Goal: Information Seeking & Learning: Check status

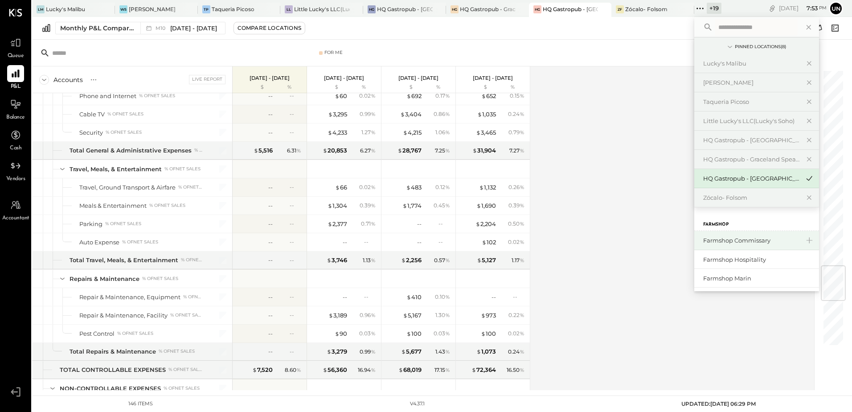
scroll to position [133, 0]
click at [752, 241] on div "Farmshop Commissary" at bounding box center [751, 240] width 96 height 8
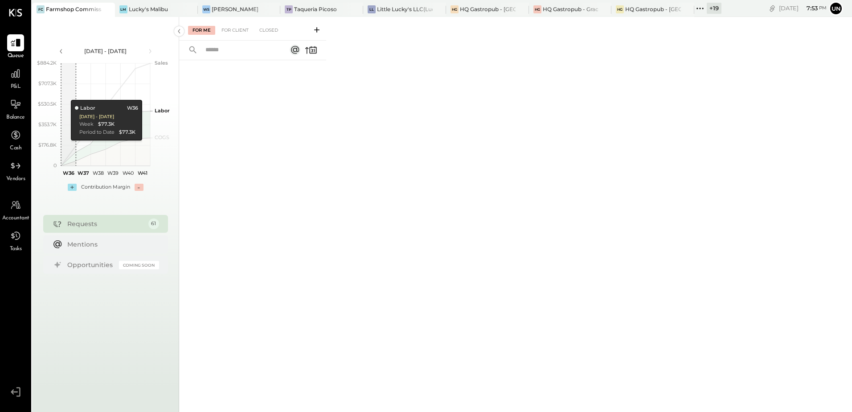
click at [18, 218] on span "Accountant" at bounding box center [15, 218] width 27 height 8
select select "**"
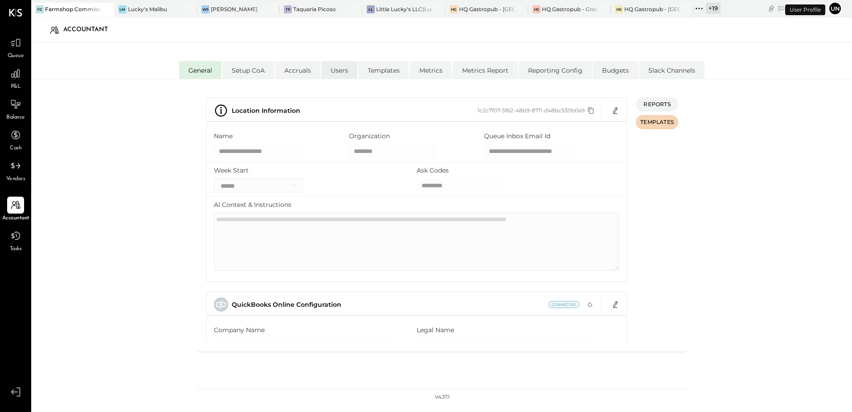
click at [339, 72] on li "Users" at bounding box center [339, 70] width 36 height 18
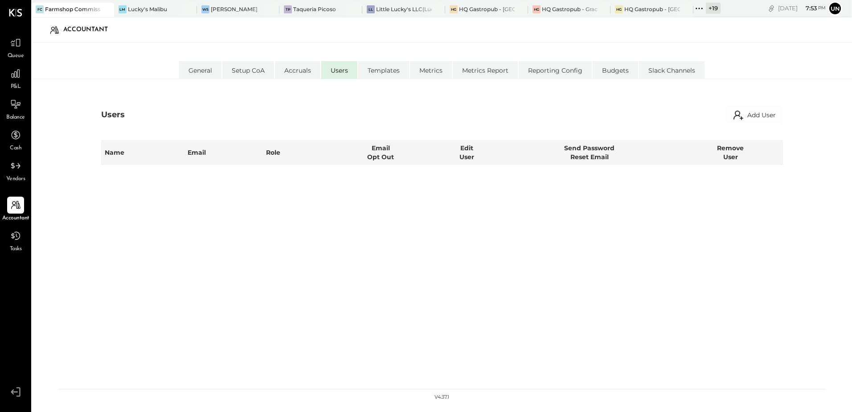
select select "**********"
select select "*****"
select select "**********"
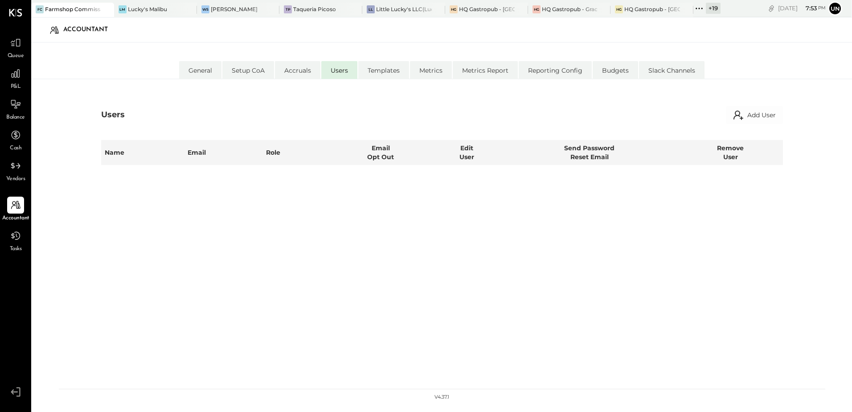
select select "*****"
select select "**********"
select select "*****"
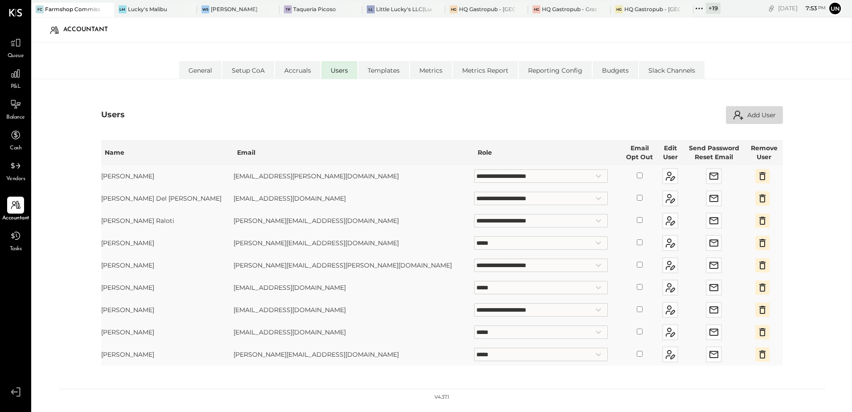
click at [758, 113] on button "Add User" at bounding box center [754, 115] width 57 height 18
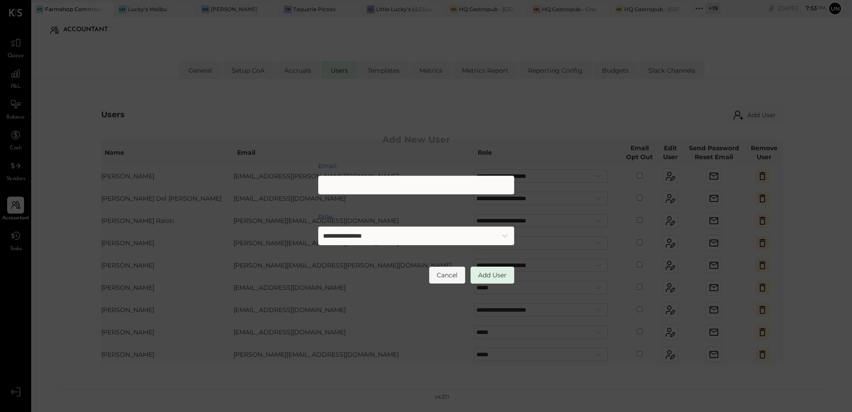
click at [380, 173] on div "Email:" at bounding box center [416, 179] width 196 height 37
click at [380, 178] on input "Email:" at bounding box center [416, 185] width 196 height 19
click at [374, 181] on input "**********" at bounding box center [416, 185] width 196 height 19
click at [378, 184] on input "**********" at bounding box center [416, 185] width 196 height 19
click at [432, 185] on input "**********" at bounding box center [416, 185] width 196 height 19
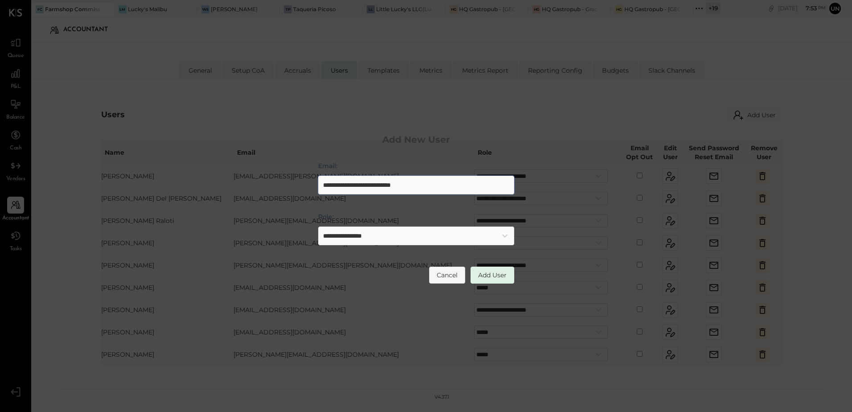
type input "**********"
click at [483, 232] on select "**********" at bounding box center [416, 235] width 196 height 19
select select "**********"
click at [318, 226] on select "**********" at bounding box center [416, 235] width 196 height 19
click at [498, 277] on button "Add User" at bounding box center [493, 274] width 44 height 17
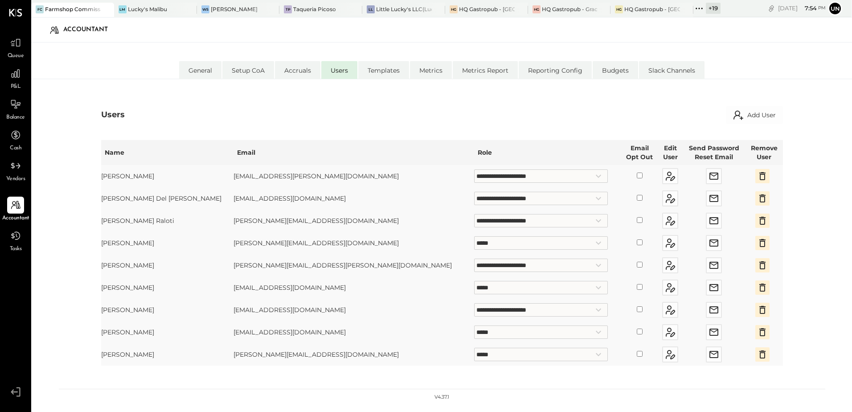
click at [483, 119] on div "Users Add User" at bounding box center [442, 115] width 682 height 18
click at [487, 102] on div "**********" at bounding box center [442, 238] width 682 height 283
drag, startPoint x: 420, startPoint y: 116, endPoint x: 432, endPoint y: 109, distance: 13.6
click at [421, 116] on div "Users Add User" at bounding box center [442, 115] width 682 height 18
click at [697, 8] on icon at bounding box center [699, 9] width 12 height 12
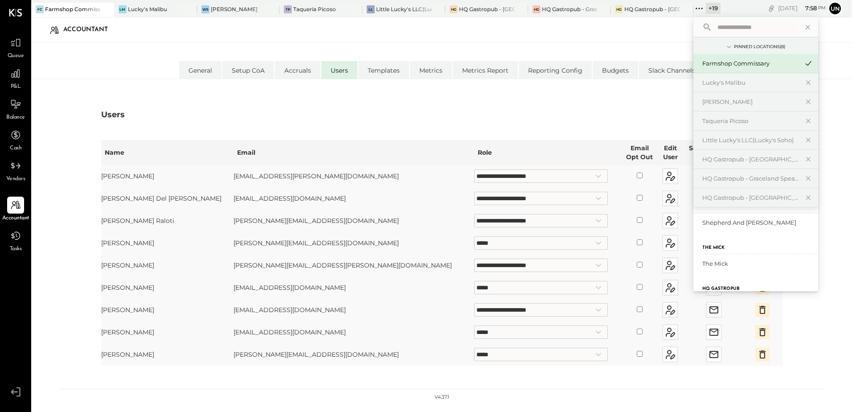
scroll to position [520, 0]
click at [751, 29] on input "text" at bounding box center [755, 27] width 83 height 16
type input "********"
click at [759, 238] on div "Farmshop Hospitality" at bounding box center [750, 239] width 96 height 8
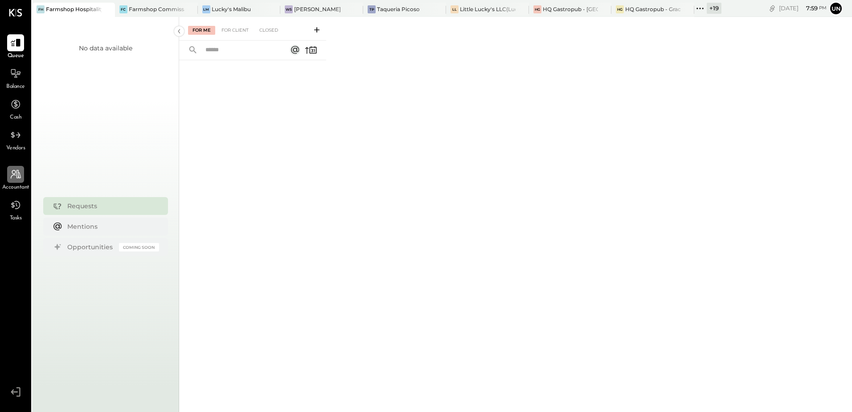
click at [13, 173] on icon at bounding box center [16, 174] width 12 height 12
select select "**"
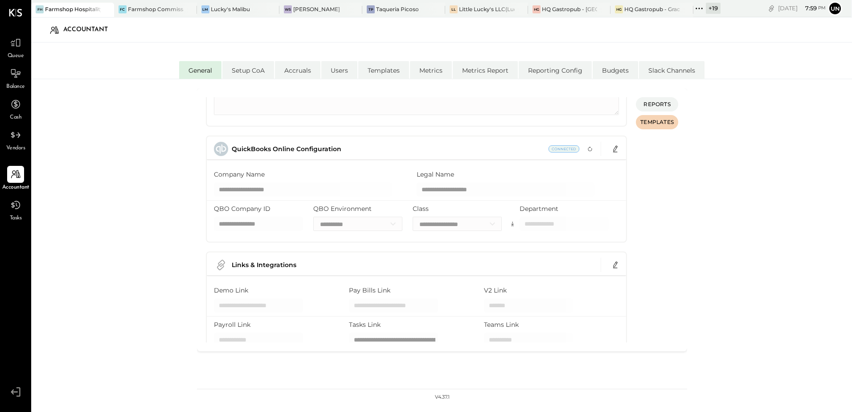
scroll to position [186, 0]
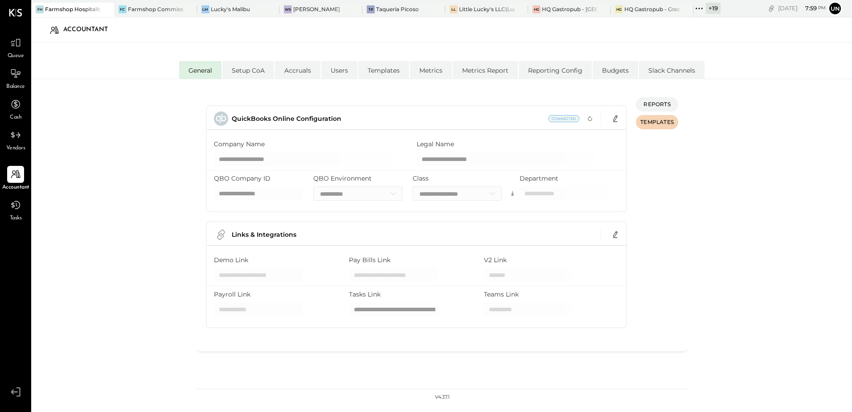
click at [18, 88] on span "Balance" at bounding box center [15, 87] width 19 height 8
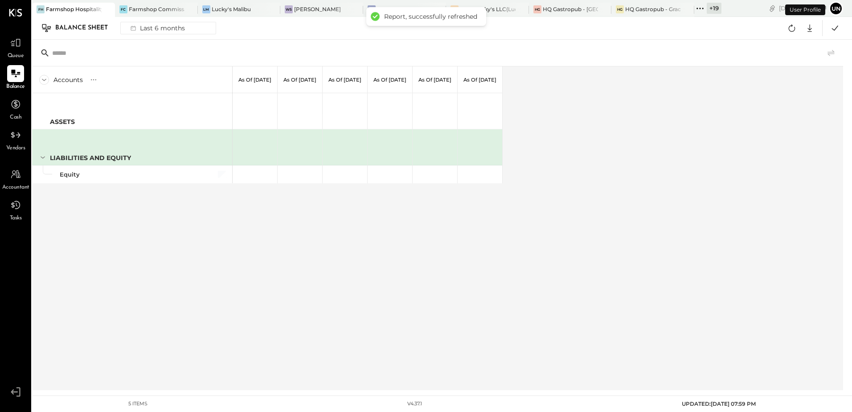
click at [676, 120] on div "Accounts S GL As of [DATE] As of [DATE] As of [DATE] As of [DATE] As of [DATE] …" at bounding box center [438, 228] width 812 height 324
click at [243, 16] on div "LM Lucky's Malibu" at bounding box center [239, 10] width 83 height 14
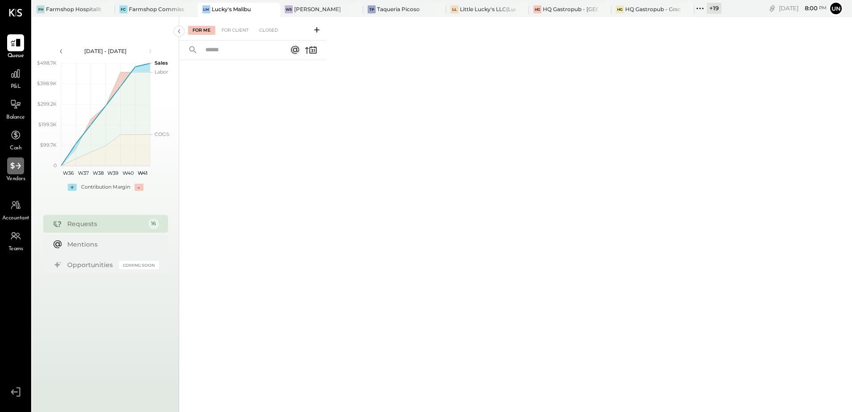
click at [11, 171] on icon at bounding box center [16, 166] width 12 height 12
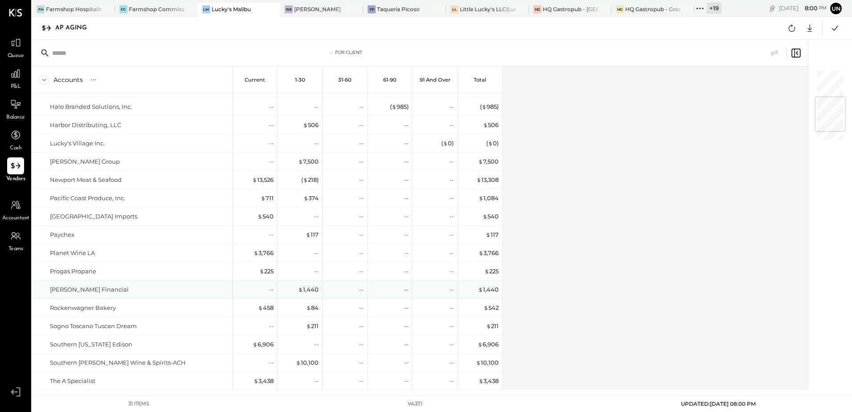
scroll to position [291, 0]
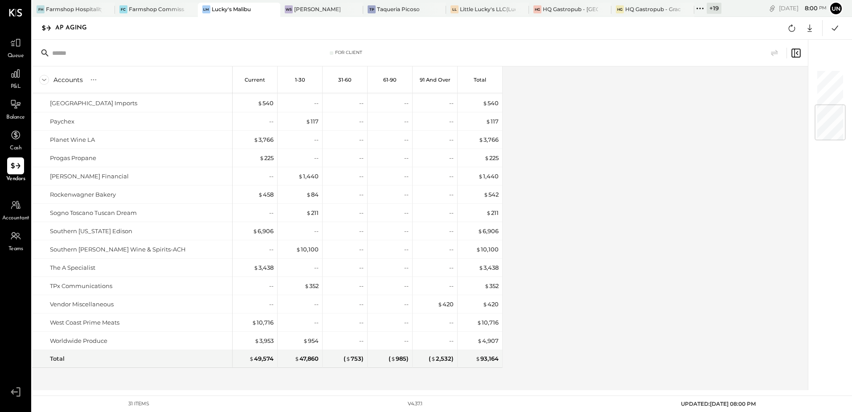
click at [705, 184] on div "Accounts S % GL Current 1-30 31-60 61-90 91 and Over Total [PERSON_NAME] Commod…" at bounding box center [420, 228] width 777 height 324
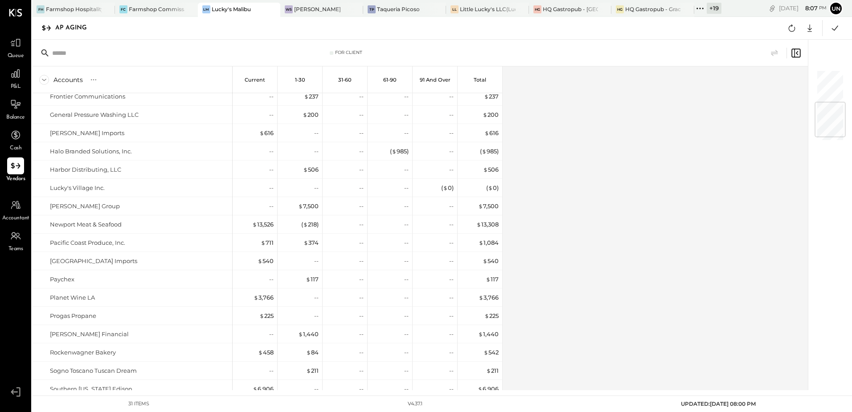
scroll to position [267, 0]
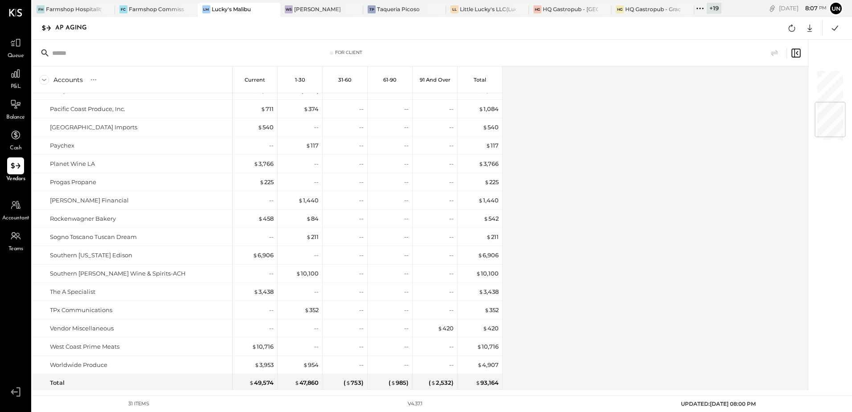
click at [646, 250] on div "Accounts S % GL Current 1-30 31-60 61-90 91 and Over Total [PERSON_NAME] Commod…" at bounding box center [420, 228] width 777 height 324
click at [787, 28] on icon at bounding box center [792, 28] width 12 height 12
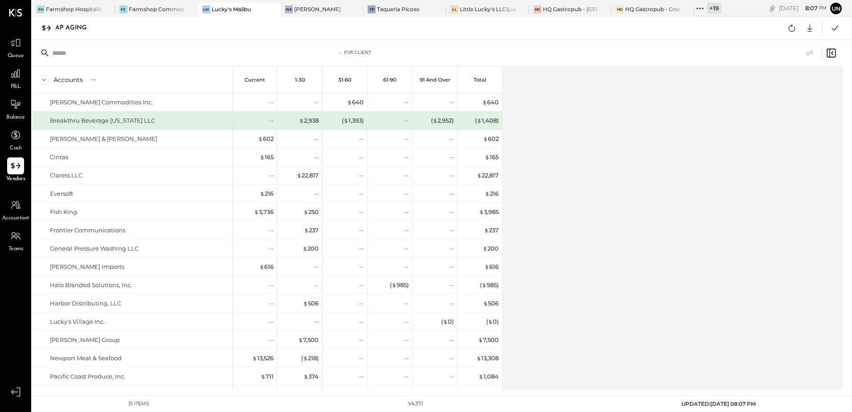
drag, startPoint x: 583, startPoint y: 237, endPoint x: 556, endPoint y: 239, distance: 26.8
click at [583, 237] on div "Accounts S % GL Current 1-30 31-60 61-90 91 and Over Total [PERSON_NAME] Commod…" at bounding box center [438, 228] width 812 height 324
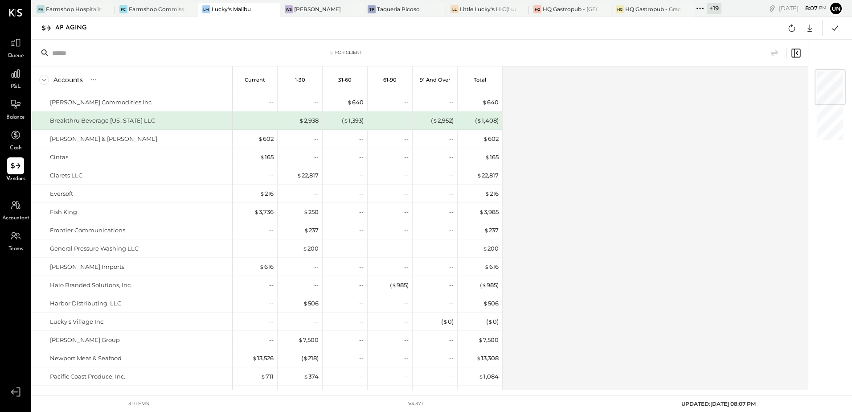
click at [639, 226] on div "Accounts S % GL Current 1-30 31-60 61-90 91 and Over Total [PERSON_NAME] Commod…" at bounding box center [420, 228] width 777 height 324
click at [811, 31] on icon at bounding box center [810, 28] width 12 height 12
click at [766, 44] on link "CSV" at bounding box center [781, 42] width 71 height 19
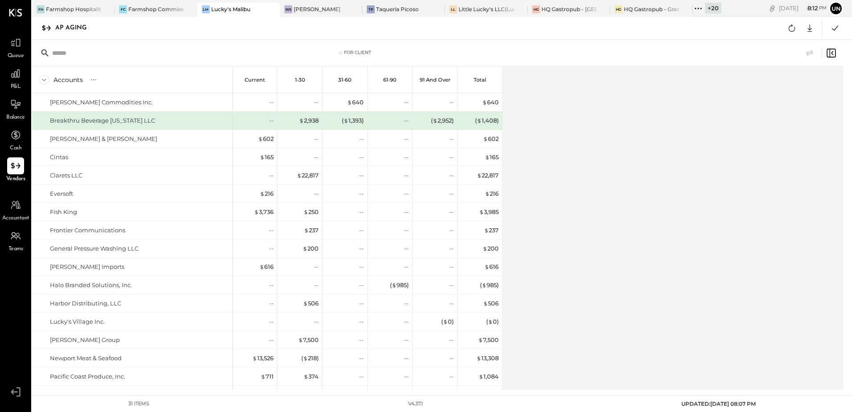
click at [701, 4] on icon at bounding box center [698, 9] width 12 height 12
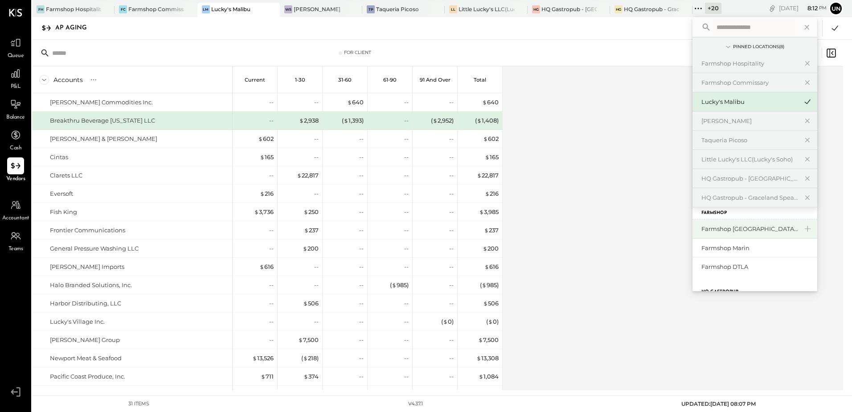
scroll to position [267, 0]
click at [766, 242] on div "Farmshop Marin" at bounding box center [749, 245] width 96 height 8
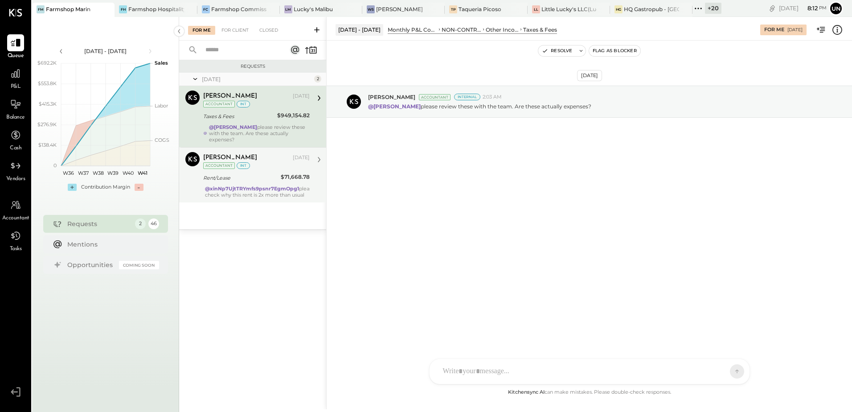
click at [282, 172] on div "$71,668.78" at bounding box center [295, 176] width 29 height 9
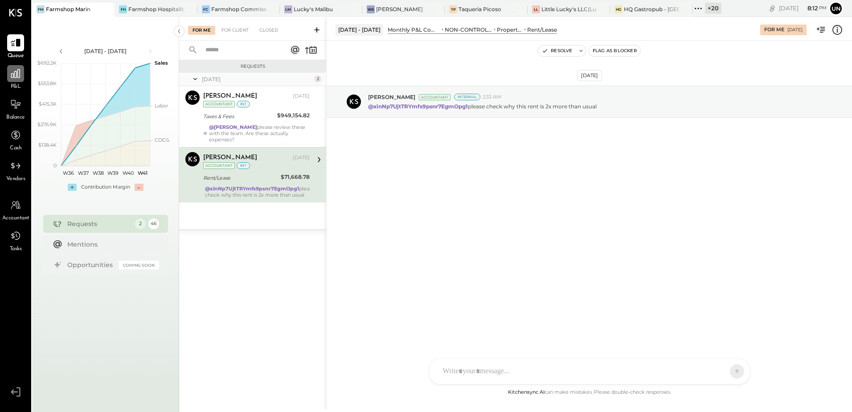
click at [10, 79] on icon at bounding box center [16, 74] width 12 height 12
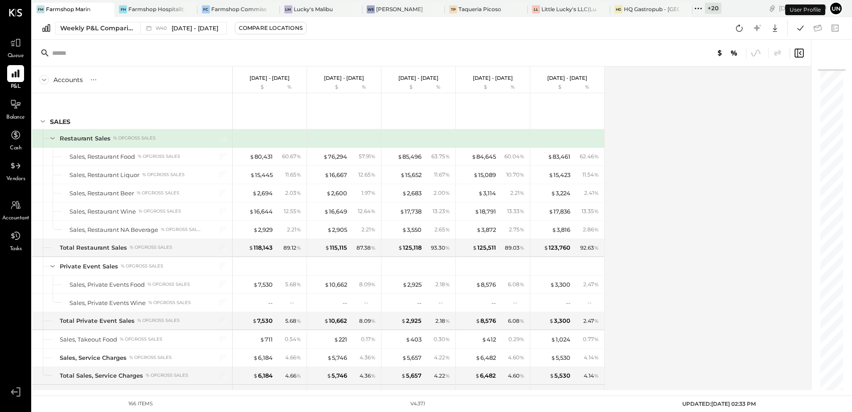
click at [13, 217] on span "Accountant" at bounding box center [15, 218] width 27 height 8
select select "**"
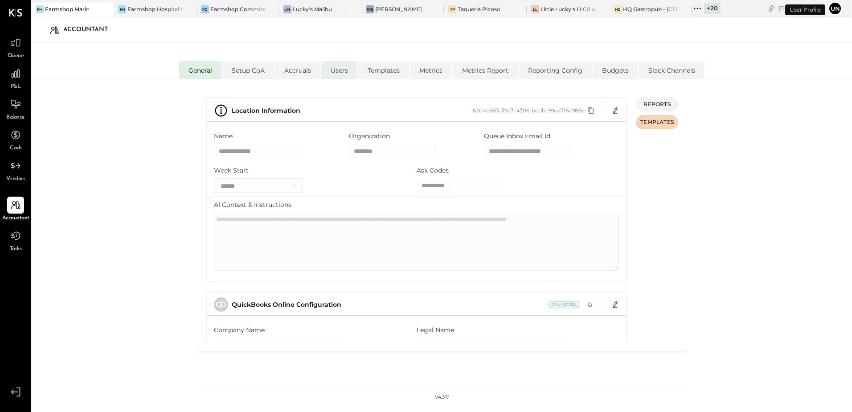
click at [333, 62] on li "Users" at bounding box center [339, 70] width 36 height 18
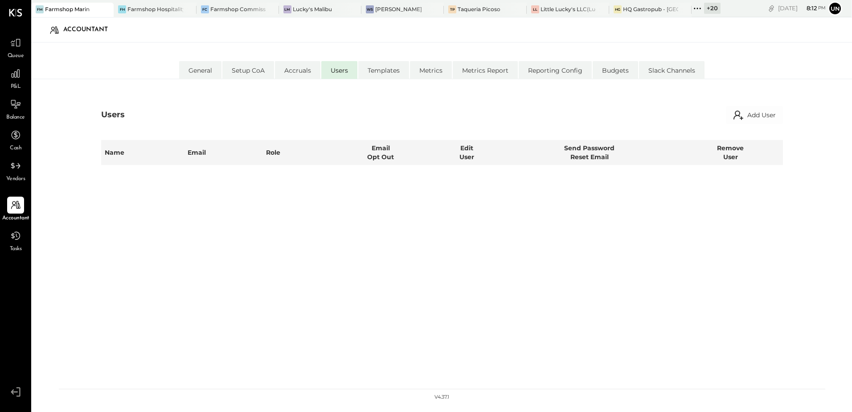
select select "**********"
select select "*****"
select select "**********"
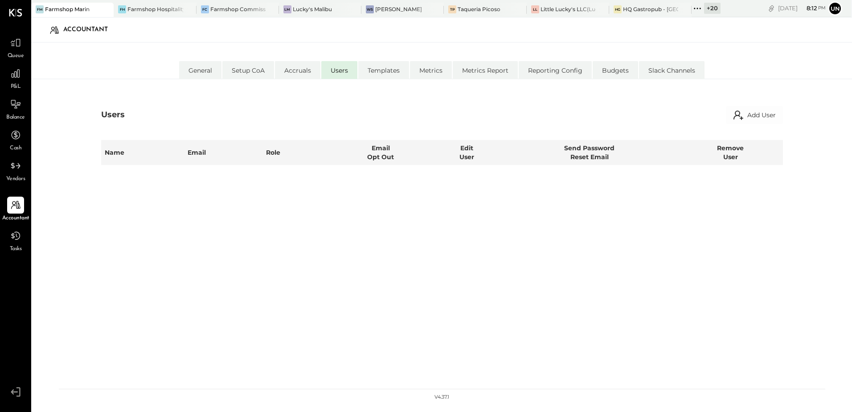
select select "*****"
select select "**********"
select select "*****"
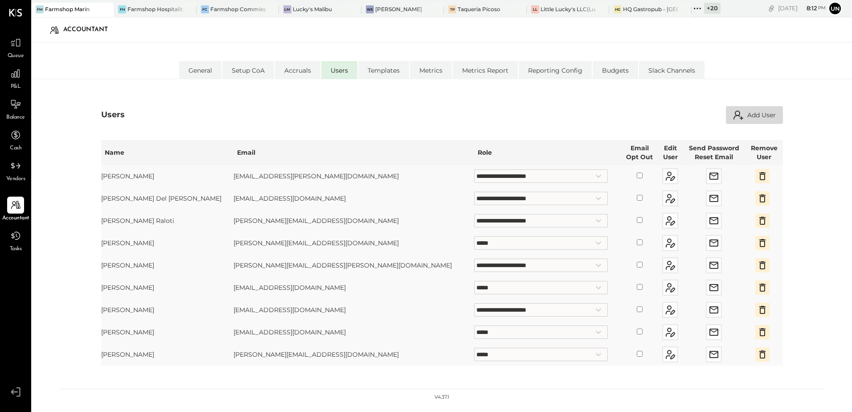
click at [755, 114] on button "Add User" at bounding box center [754, 115] width 57 height 18
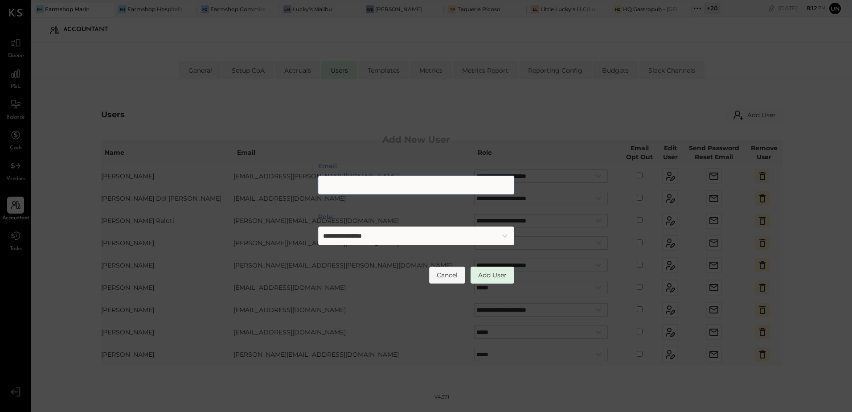
click at [393, 184] on input "Email:" at bounding box center [416, 185] width 196 height 19
type input "**********"
click at [393, 241] on select "**********" at bounding box center [416, 235] width 196 height 19
select select "**********"
click at [318, 226] on select "**********" at bounding box center [416, 235] width 196 height 19
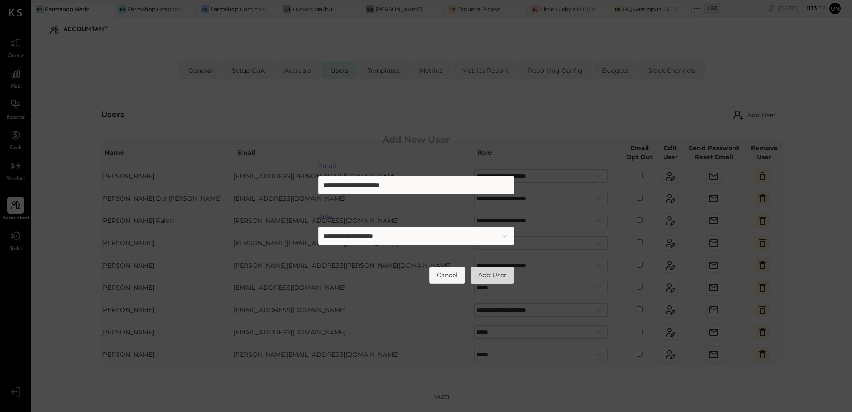
click at [505, 271] on button "Add User" at bounding box center [493, 274] width 44 height 17
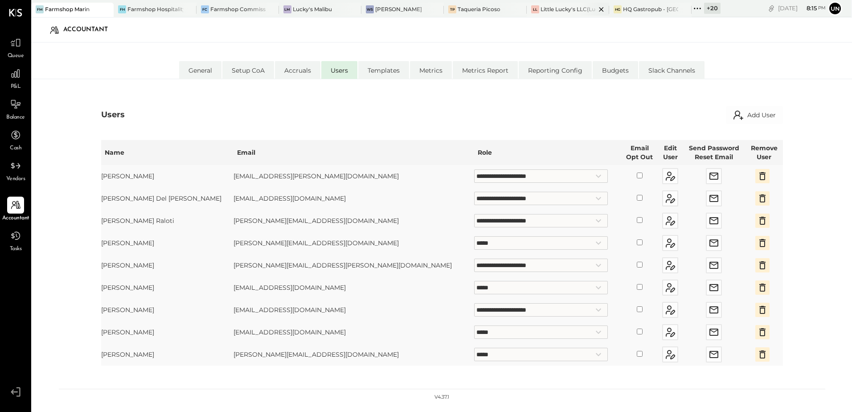
click at [560, 10] on div "Little Lucky's LLC(Lucky's Soho)" at bounding box center [568, 9] width 55 height 8
click at [693, 11] on icon at bounding box center [698, 9] width 12 height 12
click at [323, 3] on div "LM Lucky's Malibu" at bounding box center [320, 10] width 82 height 14
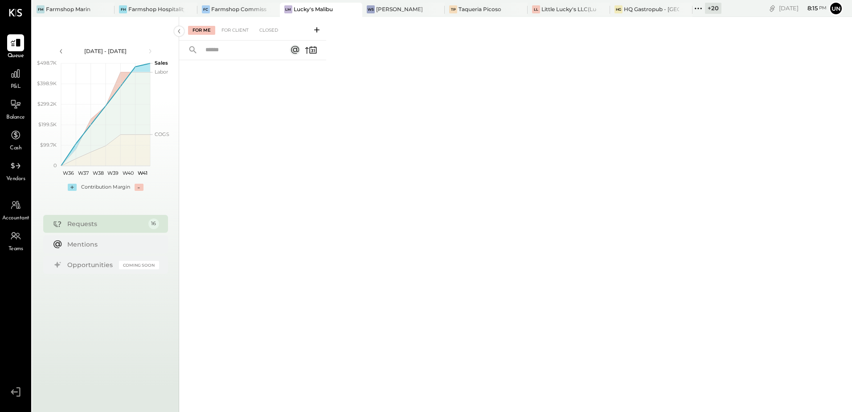
click at [20, 176] on span "Vendors" at bounding box center [15, 179] width 19 height 8
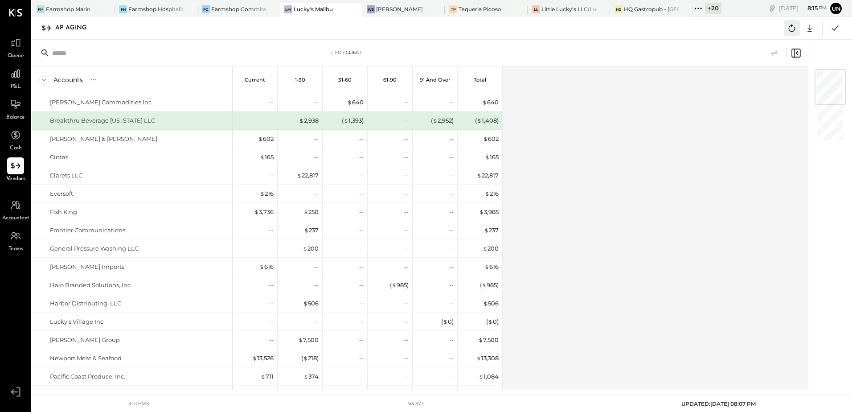
click at [792, 33] on icon at bounding box center [792, 28] width 12 height 12
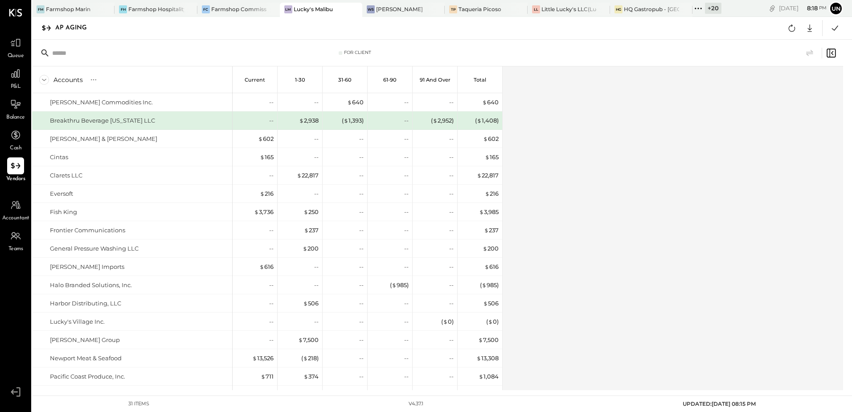
drag, startPoint x: 566, startPoint y: 255, endPoint x: 507, endPoint y: 337, distance: 101.5
click at [566, 255] on div "Accounts S % GL Current 1-30 31-60 61-90 91 and Over Total [PERSON_NAME] Commod…" at bounding box center [438, 228] width 812 height 324
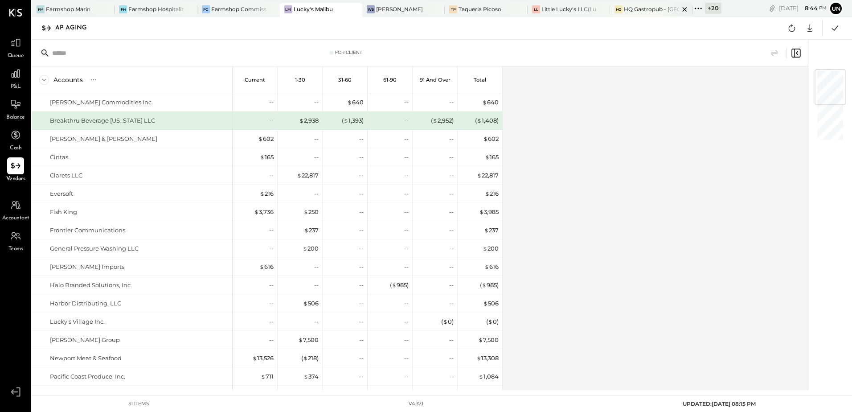
click at [628, 11] on div "HQ Gastropub - [GEOGRAPHIC_DATA]" at bounding box center [651, 9] width 55 height 8
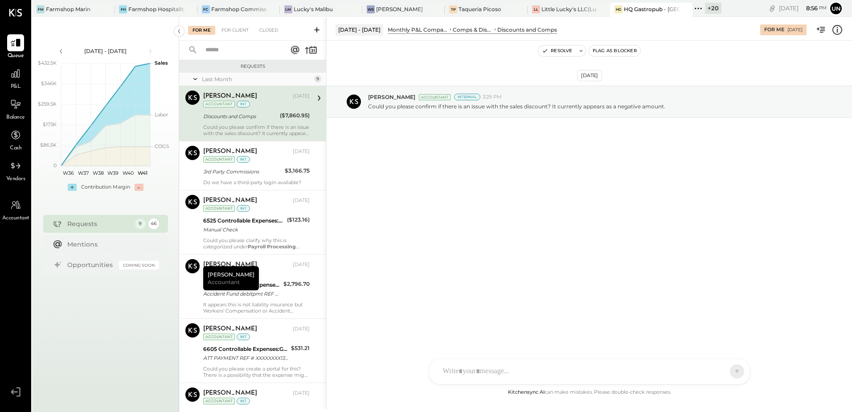
click at [20, 175] on div "Vendors" at bounding box center [15, 170] width 19 height 26
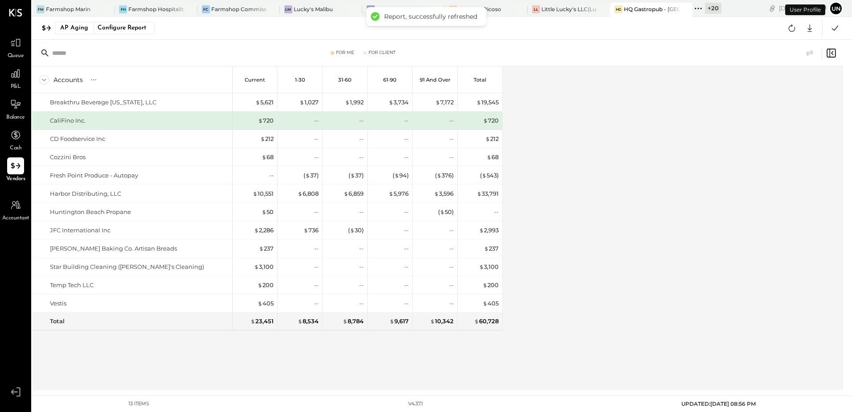
click at [554, 157] on div "Accounts S % GL Current 1-30 31-60 61-90 91 and Over Total Breakthru Beverage C…" at bounding box center [438, 228] width 812 height 324
click at [762, 184] on div "Accounts S % GL Current 1-30 31-60 61-90 91 and Over Total Breakthru Beverage C…" at bounding box center [438, 228] width 812 height 324
click at [784, 29] on button at bounding box center [792, 28] width 16 height 16
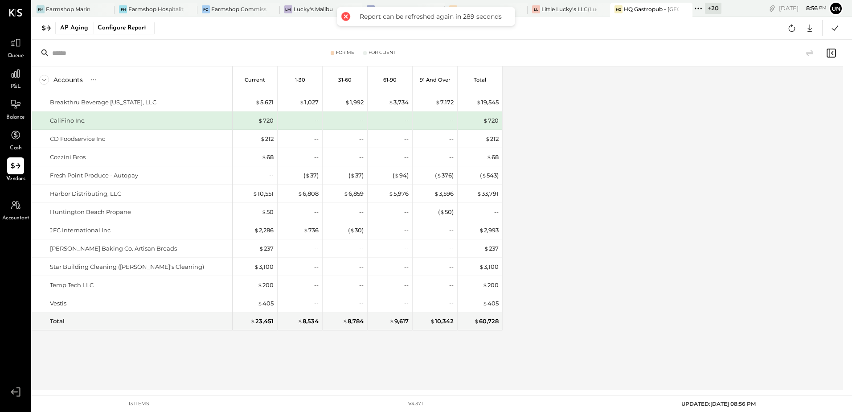
click at [712, 98] on div "Accounts S % GL Current 1-30 31-60 61-90 91 and Over Total Breakthru Beverage C…" at bounding box center [438, 228] width 812 height 324
click at [642, 190] on div "Accounts S % GL Current 1-30 31-60 61-90 91 and Over Total Breakthru Beverage C…" at bounding box center [438, 228] width 812 height 324
click at [785, 31] on button at bounding box center [792, 28] width 16 height 16
click at [721, 140] on div "Accounts S % GL Current 1-30 31-60 61-90 91 and Over Total Breakthru Beverage C…" at bounding box center [438, 228] width 812 height 324
click at [666, 157] on div "Accounts S % GL Current 1-30 31-60 61-90 91 and Over Total Breakthru Beverage C…" at bounding box center [438, 228] width 812 height 324
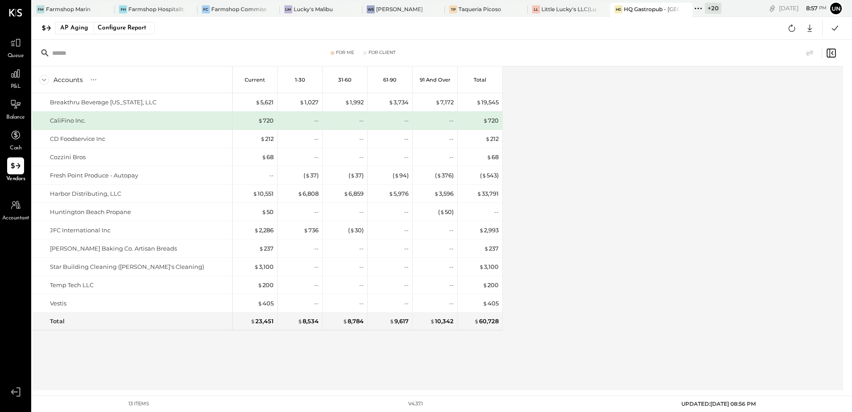
click at [527, 150] on div "Accounts S % GL Current 1-30 31-60 61-90 91 and Over Total Breakthru Beverage C…" at bounding box center [438, 228] width 812 height 324
click at [643, 254] on div "Accounts S % GL Current 1-30 31-60 61-90 91 and Over Total Breakthru Beverage C…" at bounding box center [438, 228] width 812 height 324
click at [807, 29] on icon at bounding box center [810, 28] width 12 height 12
click at [786, 40] on link "CSV" at bounding box center [781, 42] width 71 height 19
click at [634, 164] on div "Accounts S % GL Current 1-30 31-60 61-90 91 and Over Total Breakthru Beverage C…" at bounding box center [438, 228] width 812 height 324
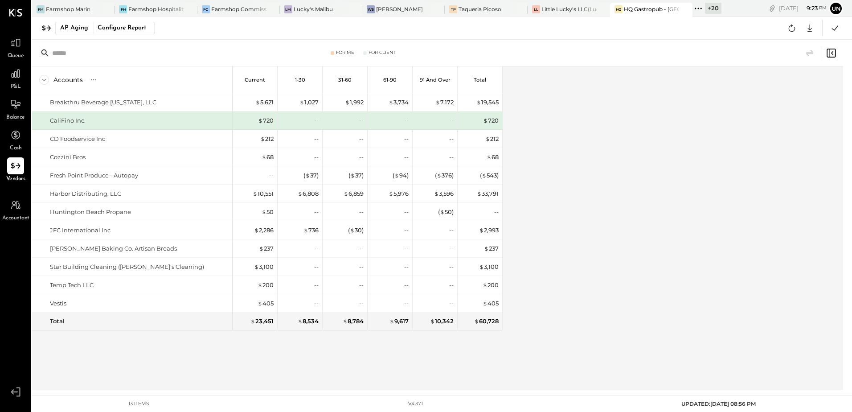
click at [697, 7] on icon at bounding box center [698, 9] width 12 height 12
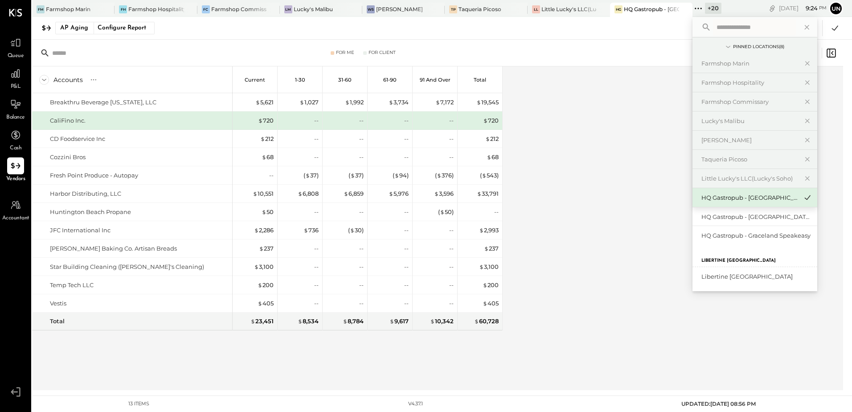
scroll to position [310, 0]
click at [734, 246] on div "HQ Gastropub - [GEOGRAPHIC_DATA]" at bounding box center [749, 242] width 96 height 8
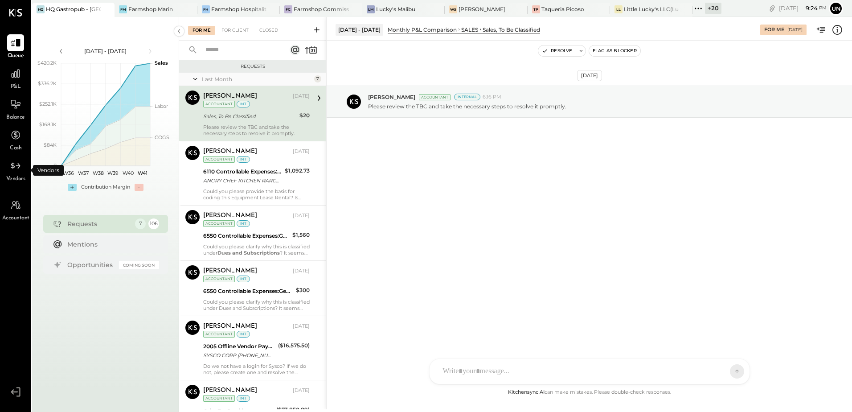
click at [10, 178] on span "Vendors" at bounding box center [15, 179] width 19 height 8
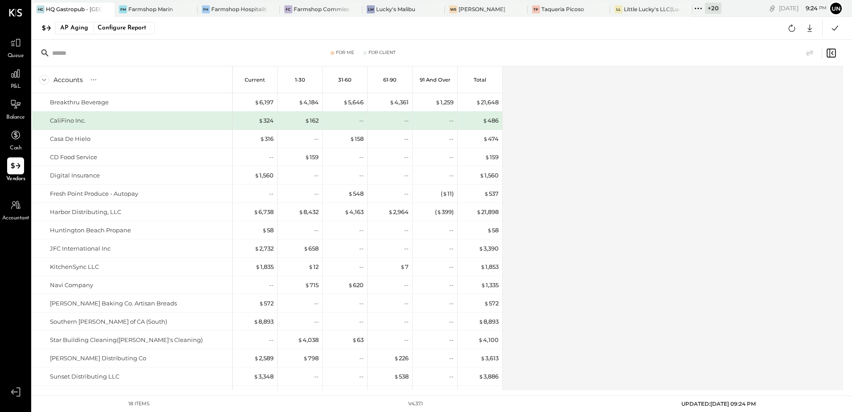
click at [670, 122] on div "Accounts S % GL Current 1-30 31-60 61-90 91 and Over Total Breakthru Beverage C…" at bounding box center [438, 228] width 812 height 324
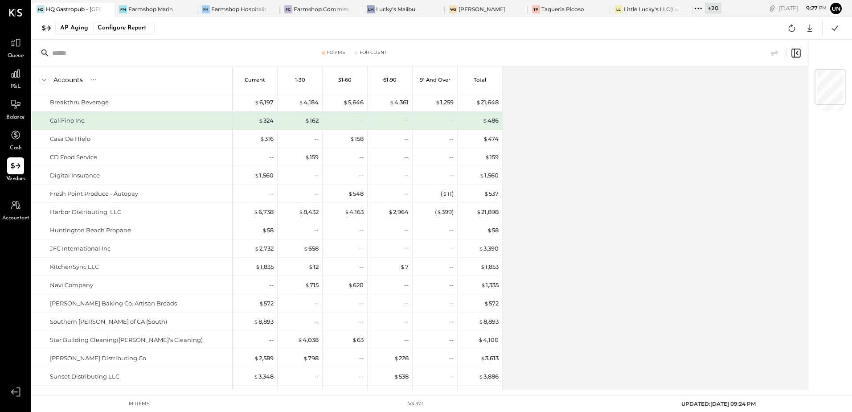
click at [671, 206] on div "Accounts S % GL Current 1-30 31-60 61-90 91 and Over Total Breakthru Beverage C…" at bounding box center [420, 228] width 777 height 324
click at [789, 29] on icon at bounding box center [792, 28] width 7 height 7
click at [697, 191] on div "Accounts S % GL Current 1-30 31-60 61-90 91 and Over Total Breakthru Beverage C…" at bounding box center [420, 228] width 777 height 324
click at [697, 192] on div "Accounts S % GL Current 1-30 31-60 61-90 91 and Over Total Breakthru Beverage C…" at bounding box center [420, 228] width 777 height 324
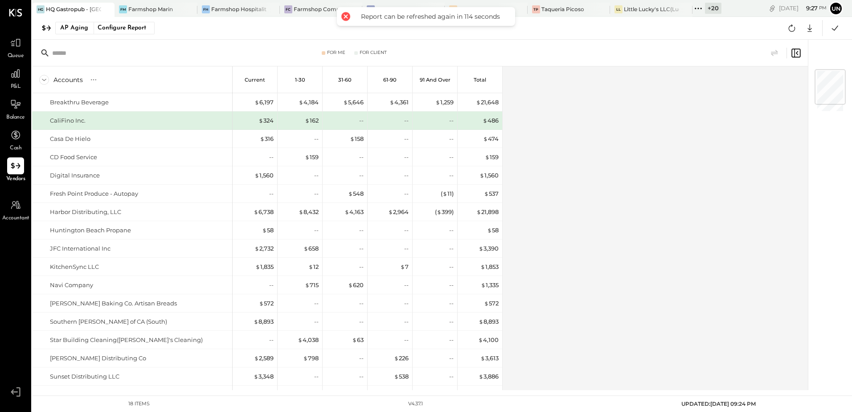
click at [697, 192] on div "Accounts S % GL Current 1-30 31-60 61-90 91 and Over Total Breakthru Beverage C…" at bounding box center [420, 228] width 777 height 324
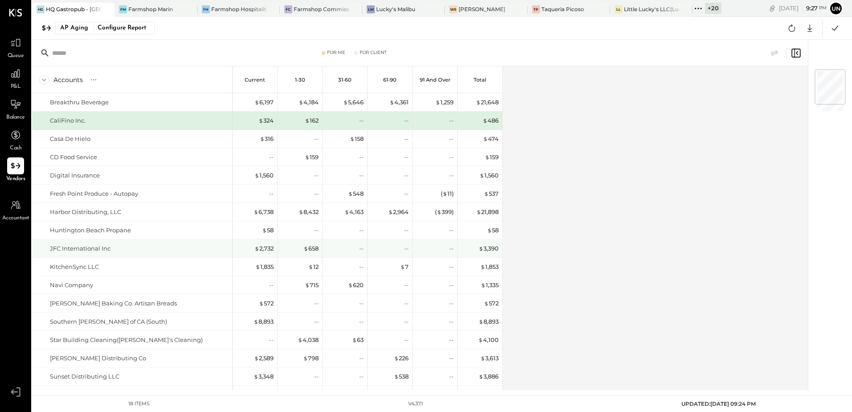
scroll to position [54, 0]
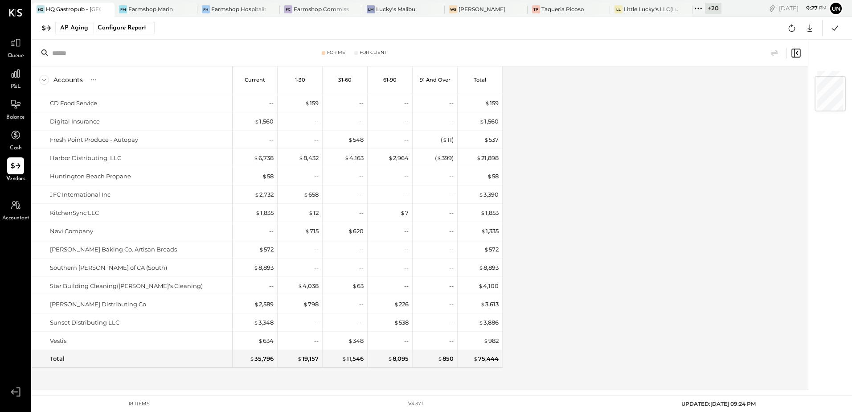
click at [572, 221] on div "Accounts S % GL Current 1-30 31-60 61-90 91 and Over Total Breakthru Beverage C…" at bounding box center [420, 228] width 777 height 324
click at [610, 238] on div "Accounts S % GL Current 1-30 31-60 61-90 91 and Over Total Breakthru Beverage C…" at bounding box center [420, 228] width 777 height 324
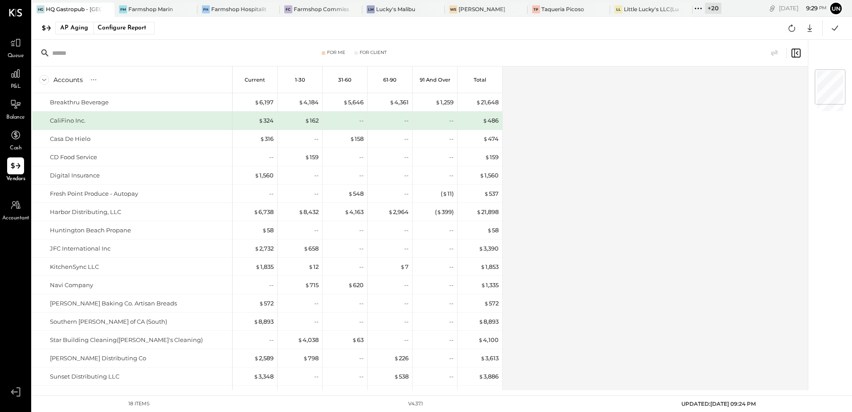
click at [611, 221] on div "Accounts S % GL Current 1-30 31-60 61-90 91 and Over Total Breakthru Beverage C…" at bounding box center [420, 228] width 777 height 324
click at [630, 221] on div "Accounts S % GL Current 1-30 31-60 61-90 91 and Over Total Breakthru Beverage C…" at bounding box center [420, 228] width 777 height 324
click at [543, 167] on div "Accounts S % GL Current 1-30 31-60 61-90 91 and Over Total Breakthru Beverage C…" at bounding box center [420, 228] width 777 height 324
click at [606, 178] on div "Accounts S % GL Current 1-30 31-60 61-90 91 and Over Total Breakthru Beverage C…" at bounding box center [420, 228] width 777 height 324
click at [789, 29] on icon at bounding box center [792, 28] width 7 height 7
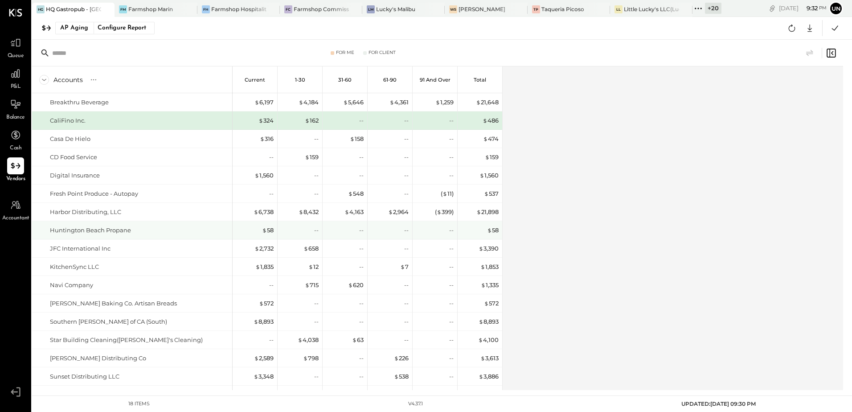
scroll to position [54, 0]
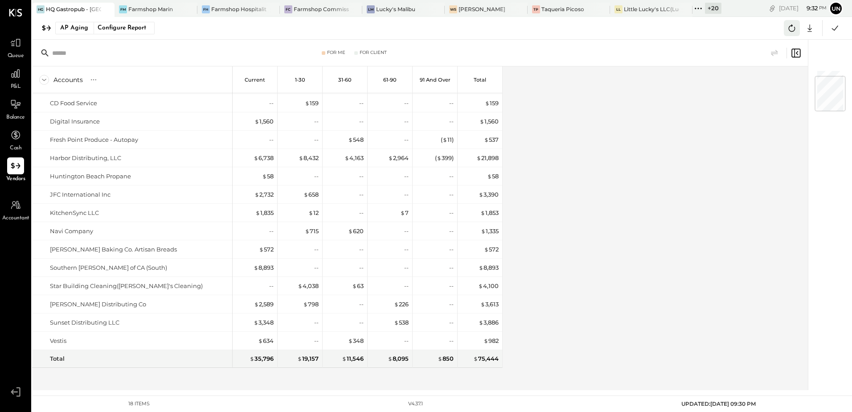
click at [790, 27] on icon at bounding box center [792, 28] width 12 height 12
click at [808, 29] on icon at bounding box center [810, 28] width 12 height 12
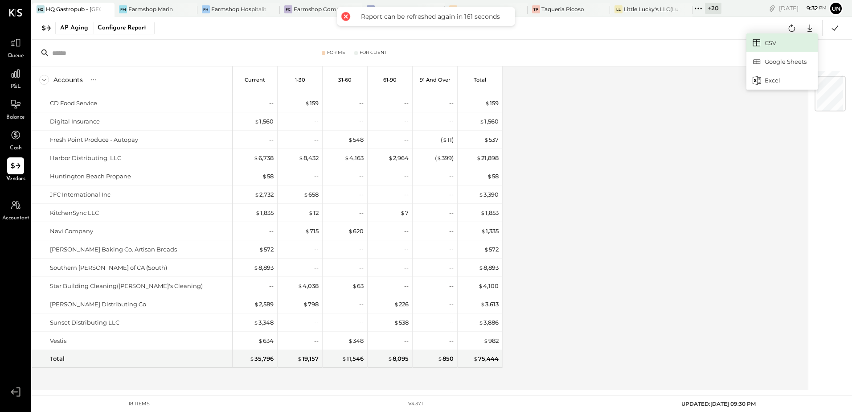
click at [774, 44] on link "CSV" at bounding box center [781, 42] width 71 height 19
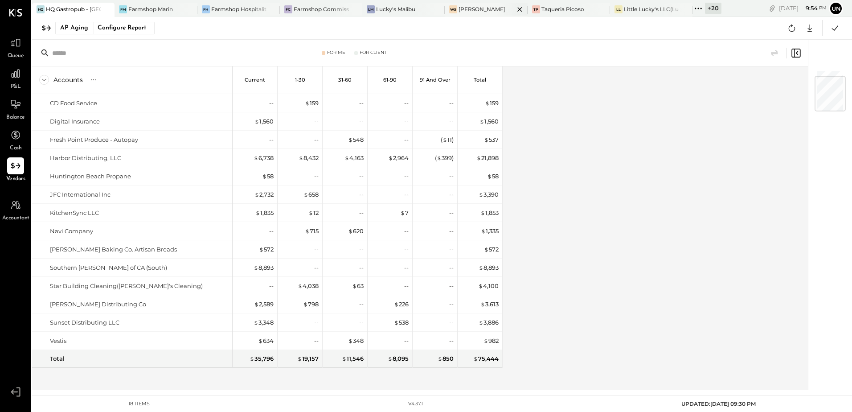
click at [492, 8] on div "[PERSON_NAME]" at bounding box center [482, 9] width 47 height 8
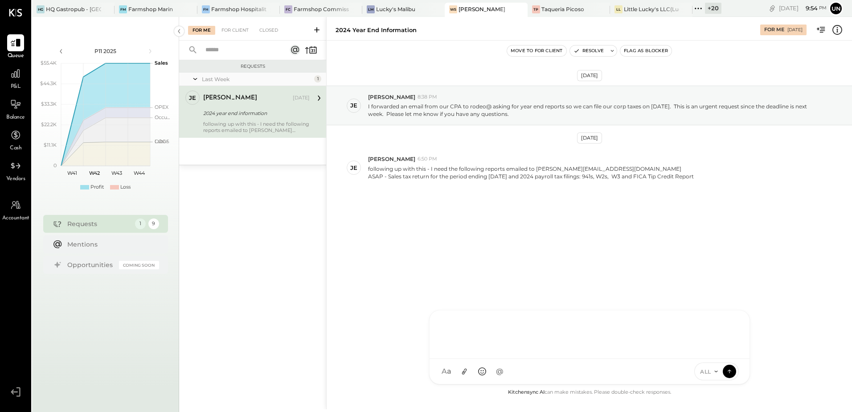
click at [464, 351] on div at bounding box center [589, 333] width 302 height 36
type input "*****"
click at [498, 337] on div "J jessica" at bounding box center [503, 330] width 102 height 18
click at [679, 324] on div "**********" at bounding box center [589, 330] width 302 height 41
click at [729, 372] on icon at bounding box center [729, 371] width 0 height 4
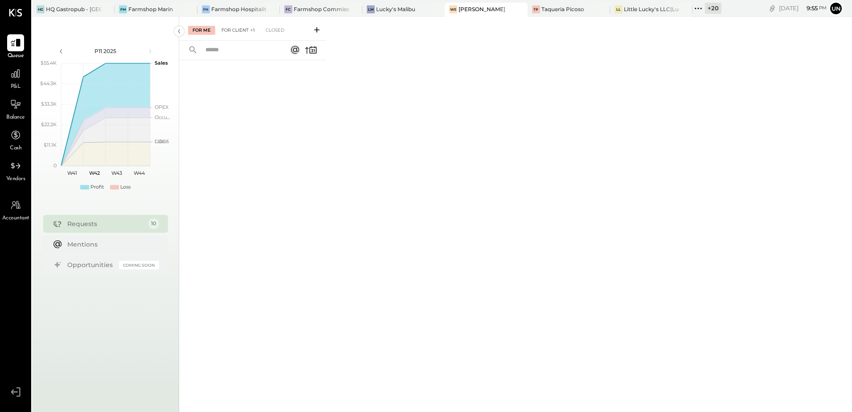
click at [232, 28] on div "For Client +1" at bounding box center [238, 30] width 42 height 9
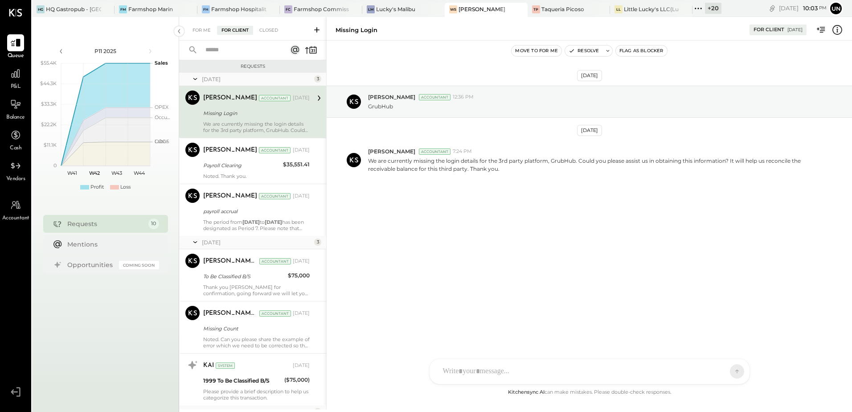
click at [716, 238] on div "Jul 15th, 2025 Zankhana Vyas Accountant 12:36 PM GrubHub Jul 25th, 2025 Zankhan…" at bounding box center [589, 155] width 525 height 184
click at [506, 266] on div "Jul 15th, 2025 Zankhana Vyas Accountant 12:36 PM GrubHub Jul 25th, 2025 Zankhan…" at bounding box center [589, 214] width 525 height 346
click at [507, 282] on div "Jul 15th, 2025 Zankhana Vyas Accountant 12:36 PM GrubHub Jul 25th, 2025 Zankhan…" at bounding box center [589, 214] width 525 height 346
click at [508, 289] on div "Jul 15th, 2025 Zankhana Vyas Accountant 12:36 PM GrubHub Jul 25th, 2025 Zankhan…" at bounding box center [589, 214] width 525 height 346
click at [481, 368] on div at bounding box center [590, 371] width 320 height 25
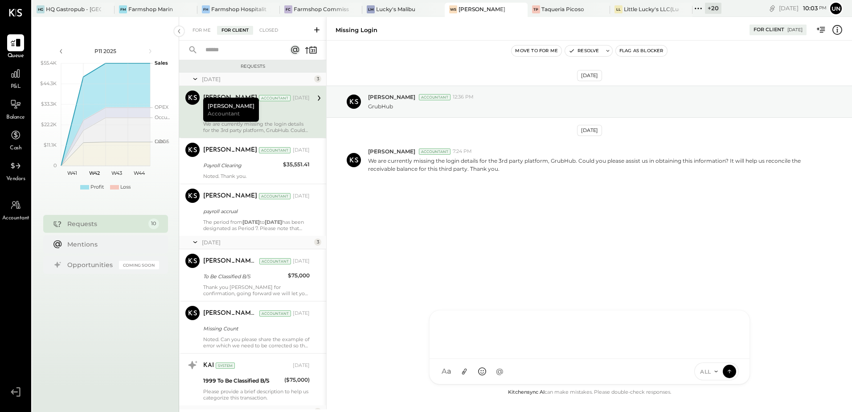
click at [517, 224] on div "Jul 15th, 2025 Zankhana Vyas Accountant 12:36 PM GrubHub Jul 25th, 2025 Zankhan…" at bounding box center [589, 155] width 525 height 184
click at [557, 189] on div "Jul 15th, 2025 Zankhana Vyas Accountant 12:36 PM GrubHub Jul 25th, 2025 Zankhan…" at bounding box center [589, 155] width 525 height 184
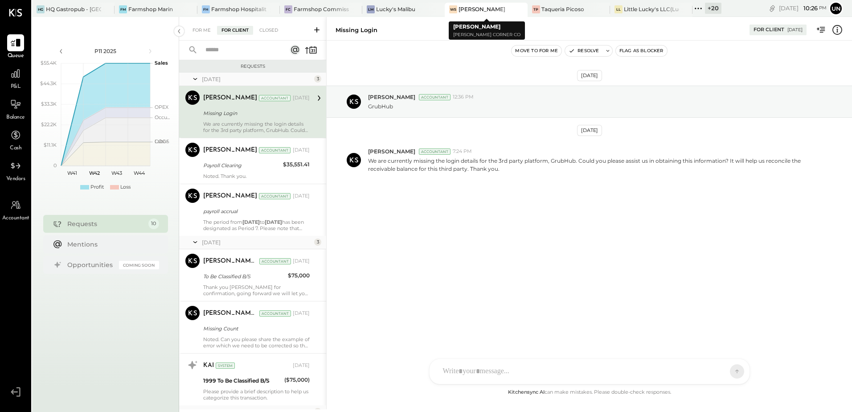
click at [479, 11] on div "[PERSON_NAME]" at bounding box center [482, 9] width 47 height 8
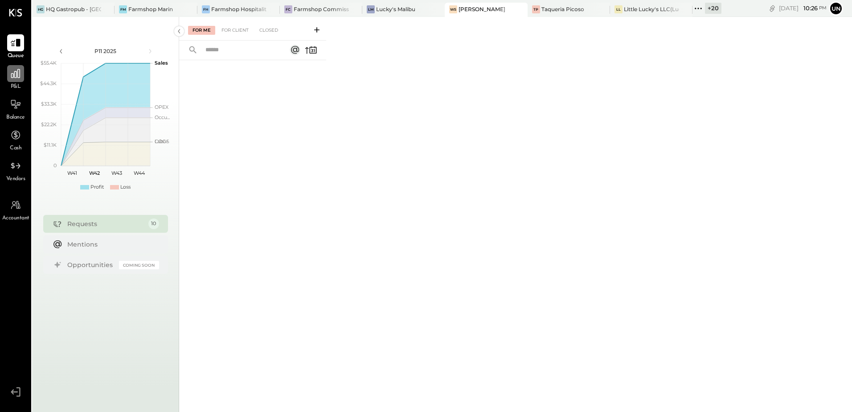
click at [19, 76] on icon at bounding box center [16, 74] width 12 height 12
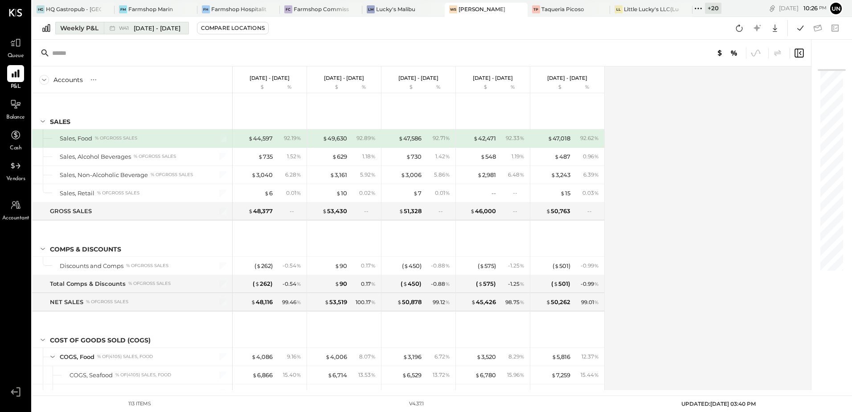
click at [71, 31] on div "Weekly P&L" at bounding box center [79, 28] width 38 height 9
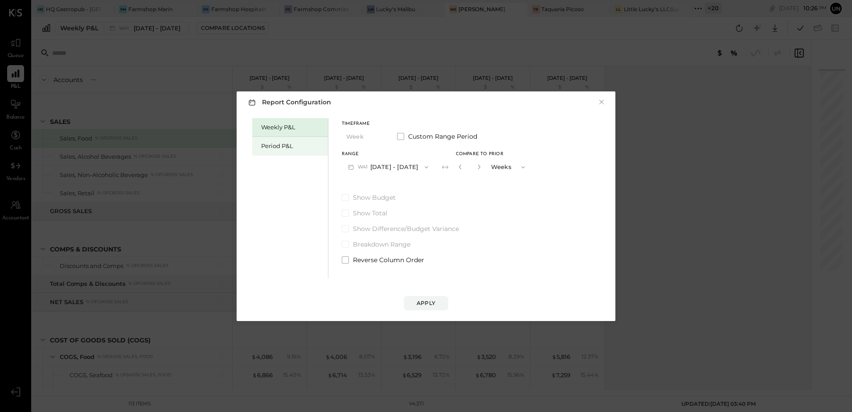
click at [286, 145] on div "Period P&L" at bounding box center [292, 146] width 62 height 8
click at [475, 169] on div "Compare" at bounding box center [460, 169] width 29 height 8
click at [479, 166] on icon "button" at bounding box center [476, 166] width 5 height 5
type input "*"
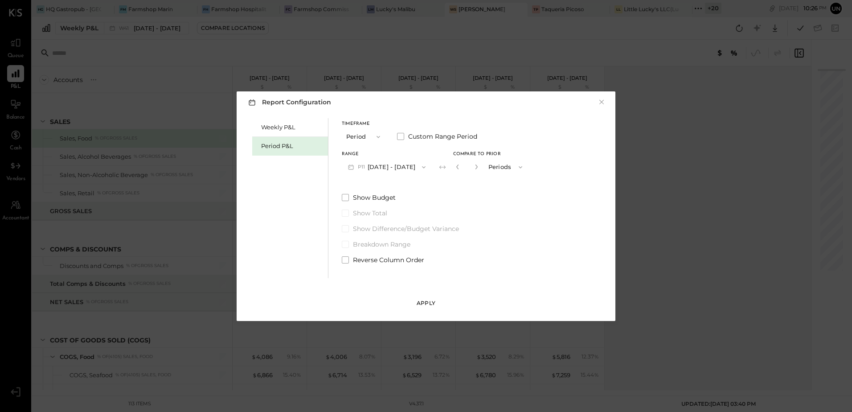
click at [427, 306] on div "Apply" at bounding box center [426, 303] width 19 height 8
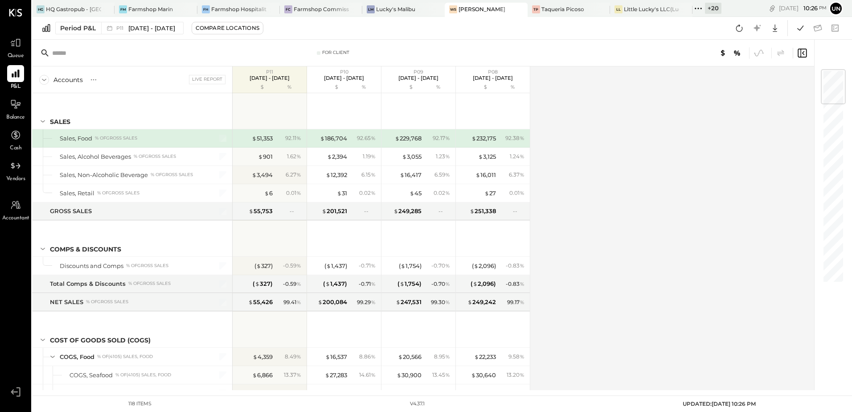
click at [667, 148] on div "Accounts S % GL Live Report P11 Sep 29 - Oct 26, 2025 $ % P10 Sep 1 - 28, 2025 …" at bounding box center [423, 228] width 783 height 324
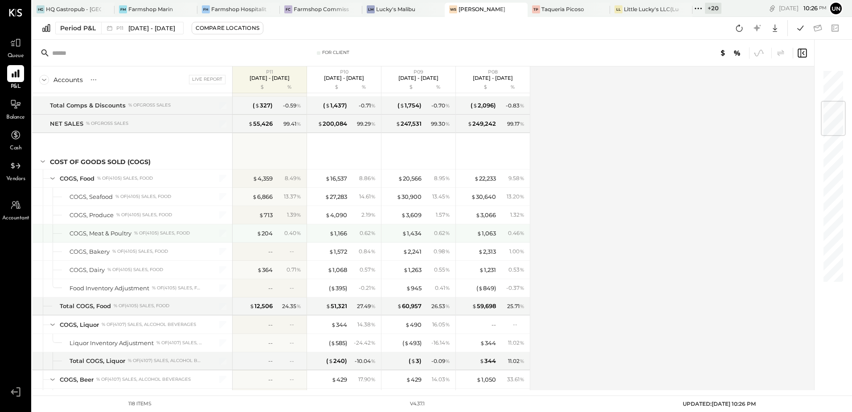
scroll to position [267, 0]
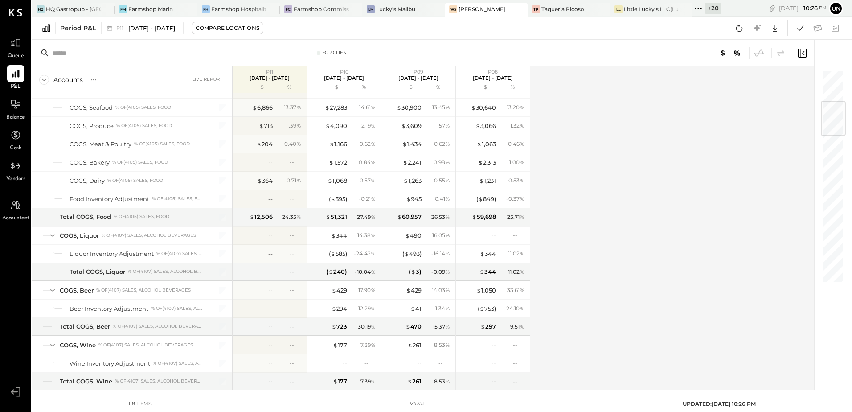
click at [582, 172] on div "Accounts S % GL Live Report P11 Sep 29 - Oct 26, 2025 $ % P10 Sep 1 - 28, 2025 …" at bounding box center [423, 228] width 783 height 324
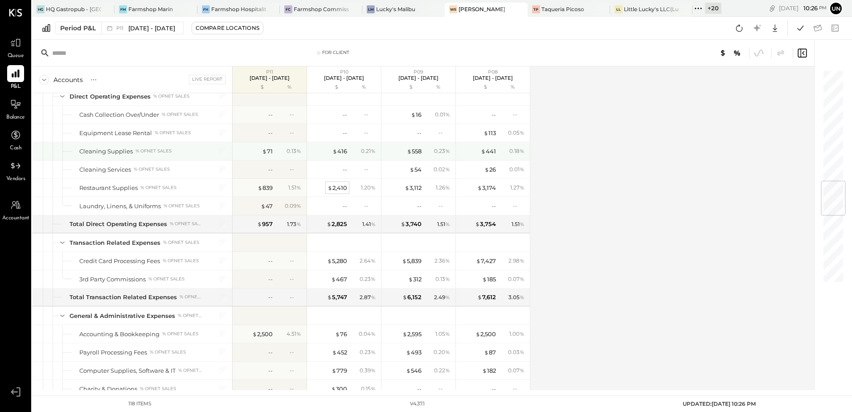
scroll to position [980, 0]
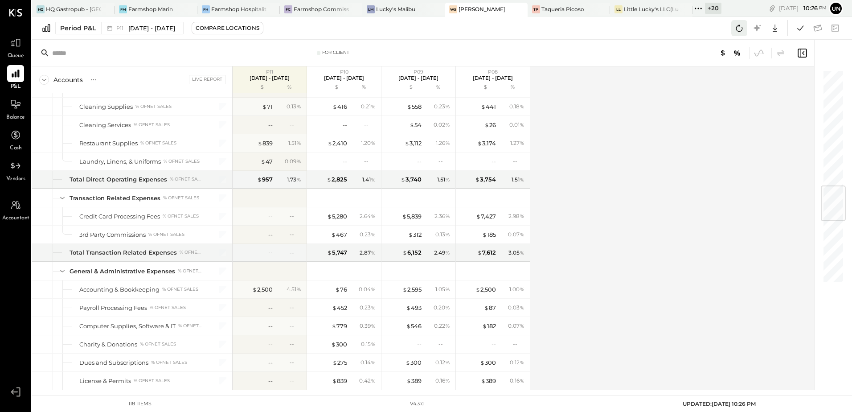
click at [737, 30] on icon at bounding box center [739, 28] width 12 height 12
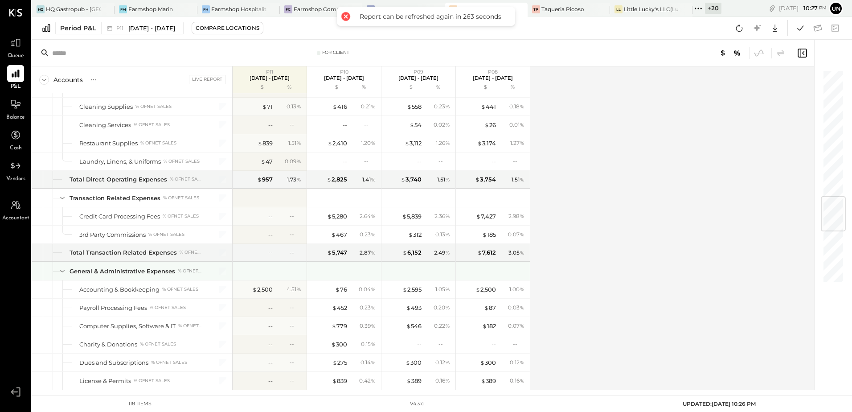
scroll to position [1069, 0]
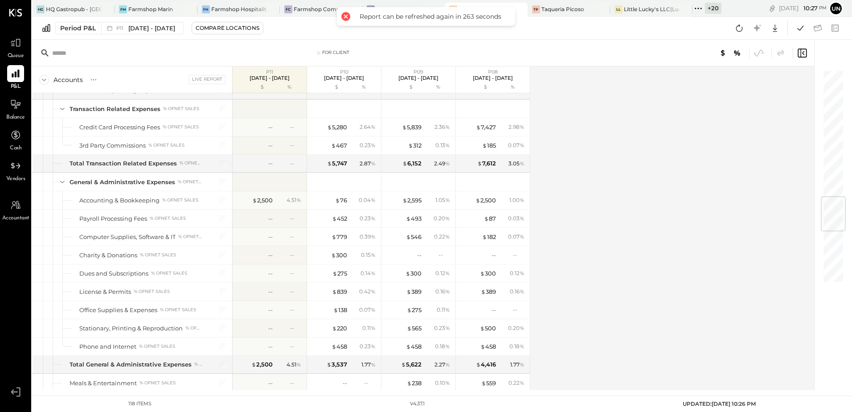
click at [618, 208] on div "Accounts S % GL Live Report P11 Sep 29 - Oct 26, 2025 $ % P10 Sep 1 - 28, 2025 …" at bounding box center [423, 228] width 783 height 324
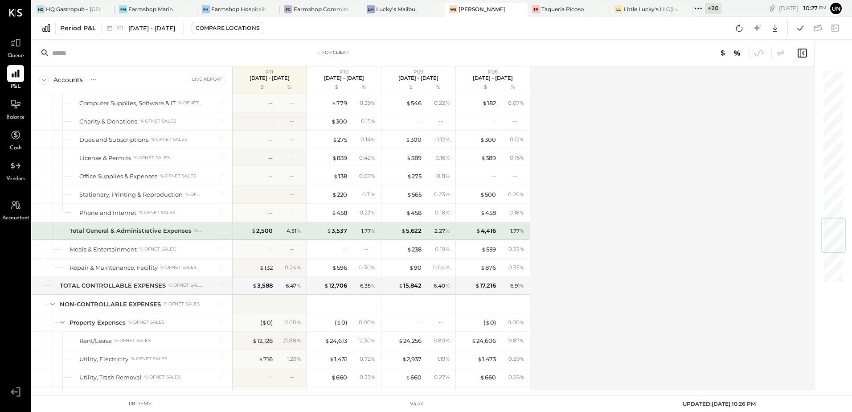
scroll to position [1248, 0]
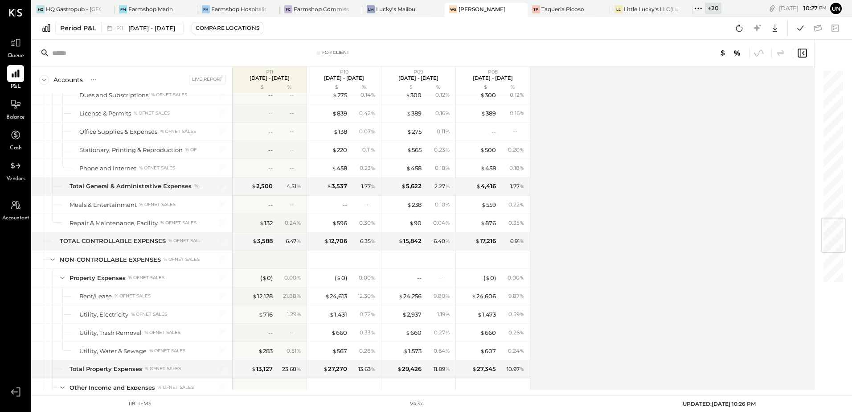
click at [578, 187] on div "Accounts S % GL Live Report P11 Sep 29 - Oct 26, 2025 $ % P10 Sep 1 - 28, 2025 …" at bounding box center [423, 228] width 783 height 324
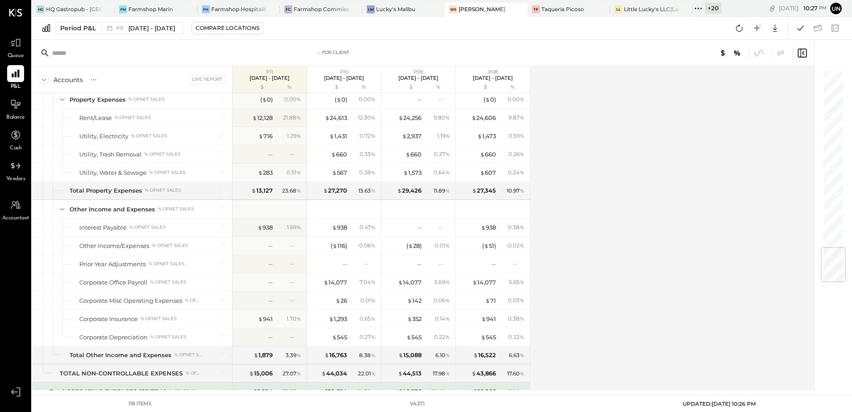
scroll to position [1495, 0]
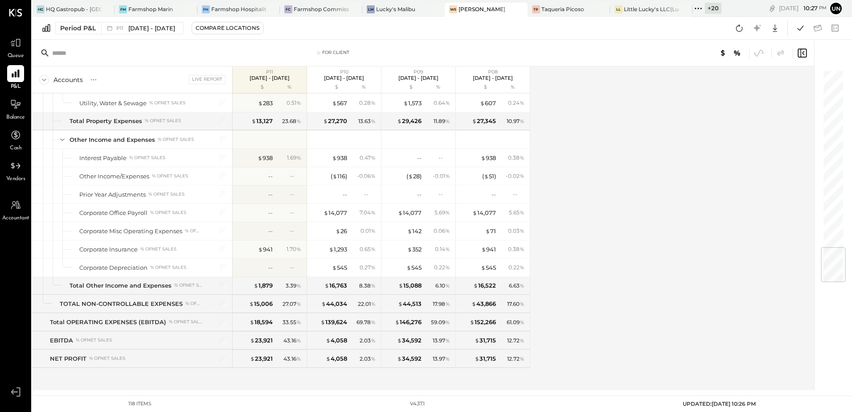
click at [586, 219] on div "Accounts S % GL Live Report P11 Sep 29 - Oct 26, 2025 $ % P10 Sep 1 - 28, 2025 …" at bounding box center [423, 228] width 783 height 324
click at [798, 28] on icon at bounding box center [801, 28] width 12 height 12
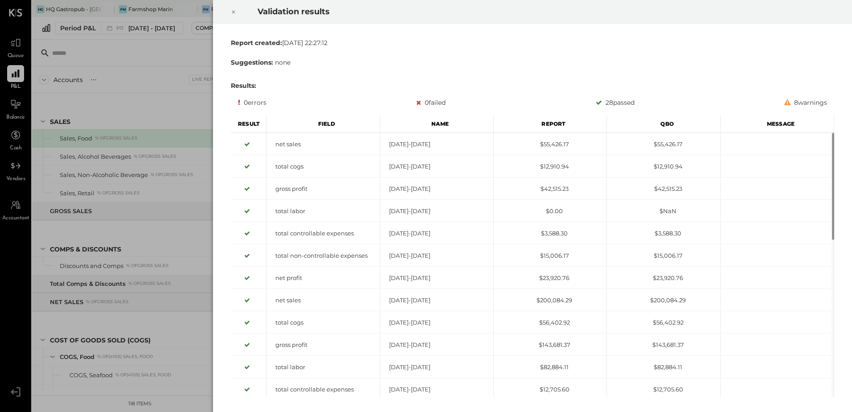
click at [230, 11] on div at bounding box center [234, 12] width 20 height 25
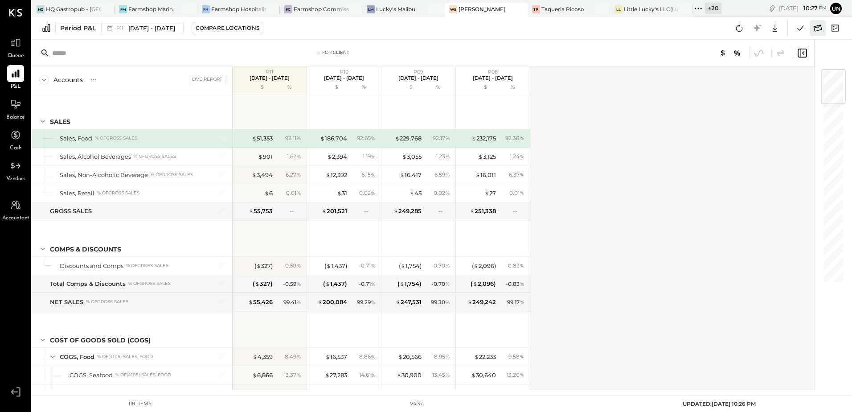
click at [816, 31] on icon at bounding box center [818, 28] width 8 height 7
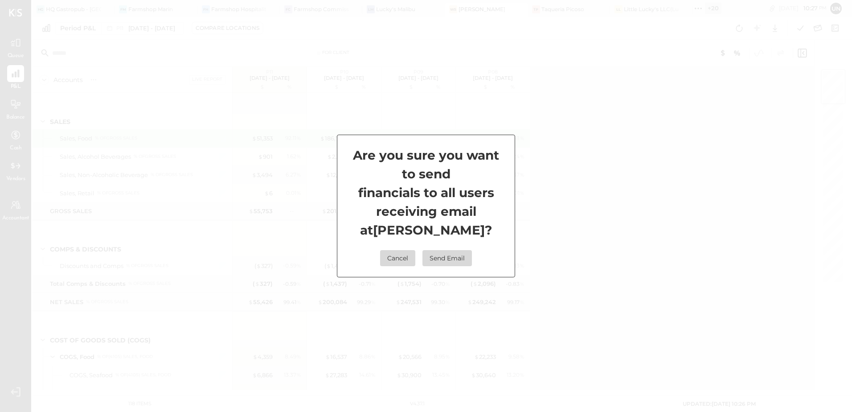
click at [433, 254] on button "Send Email" at bounding box center [446, 258] width 49 height 16
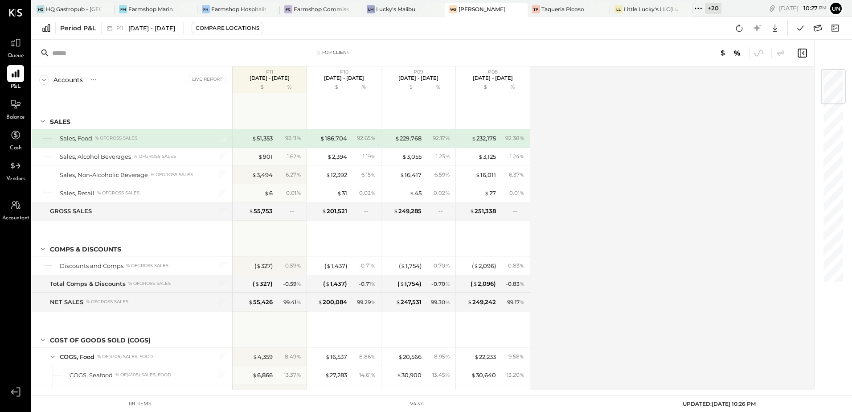
drag, startPoint x: 607, startPoint y: 244, endPoint x: 610, endPoint y: 234, distance: 10.3
click at [608, 244] on div "Accounts S % GL Live Report P11 Sep 29 - Oct 26, 2025 $ % P10 Sep 1 - 28, 2025 …" at bounding box center [423, 228] width 783 height 324
